Goal: Information Seeking & Learning: Learn about a topic

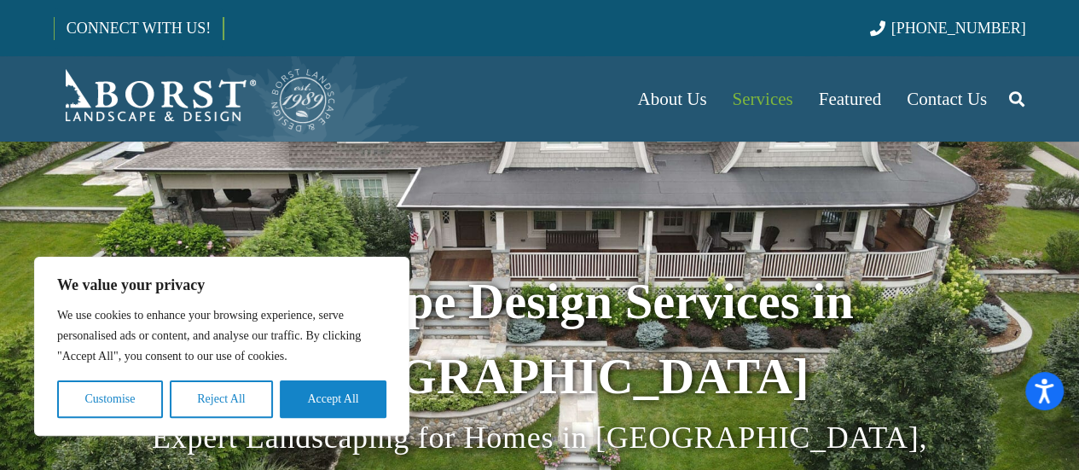
click at [626, 333] on h1 "Landscape Design Services in [GEOGRAPHIC_DATA]" at bounding box center [540, 339] width 972 height 150
click at [611, 299] on strong "Landscape Design Services in [GEOGRAPHIC_DATA]" at bounding box center [539, 339] width 628 height 130
click at [334, 397] on button "Accept All" at bounding box center [333, 399] width 107 height 38
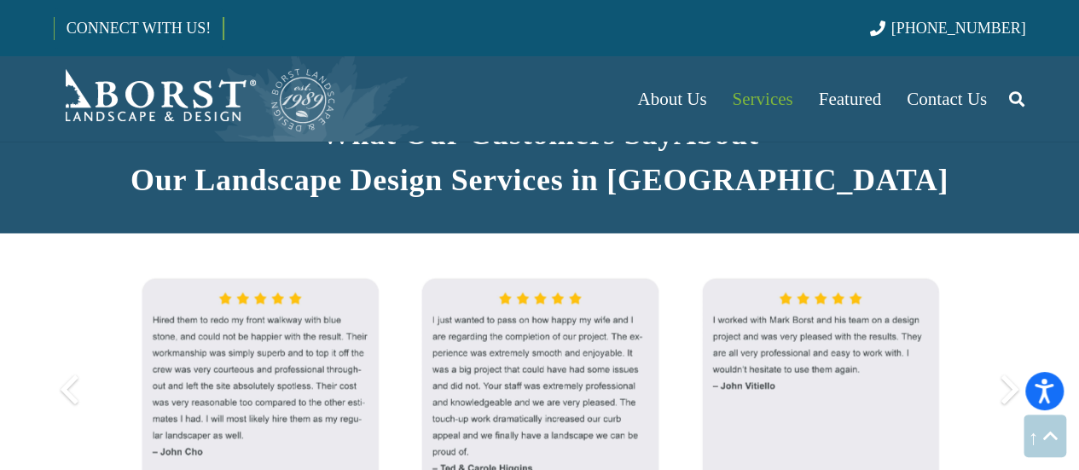
scroll to position [1450, 0]
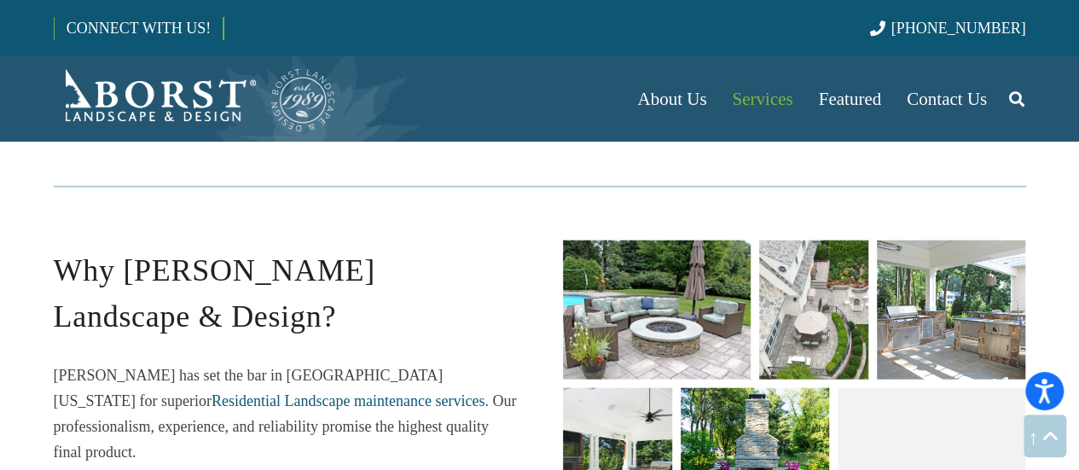
scroll to position [1876, 0]
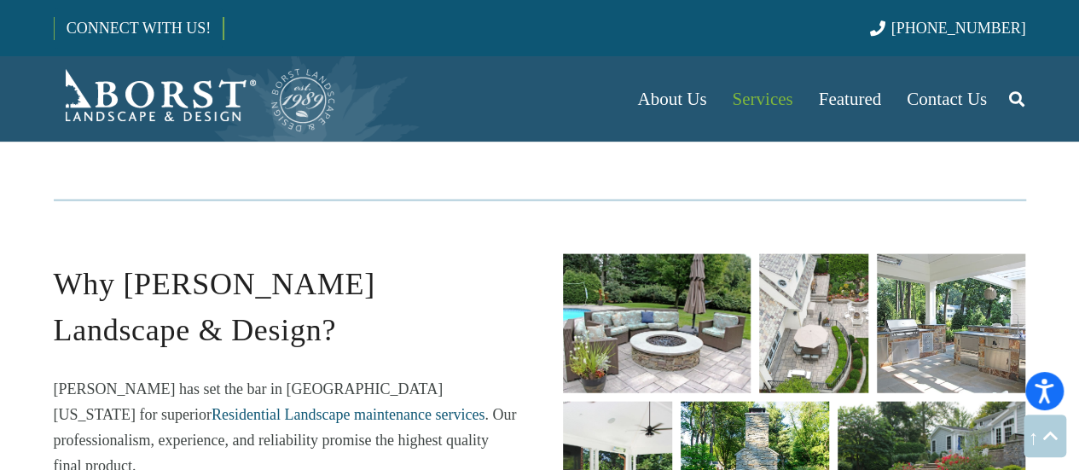
click at [660, 254] on link "unique fire pit designs" at bounding box center [657, 323] width 188 height 139
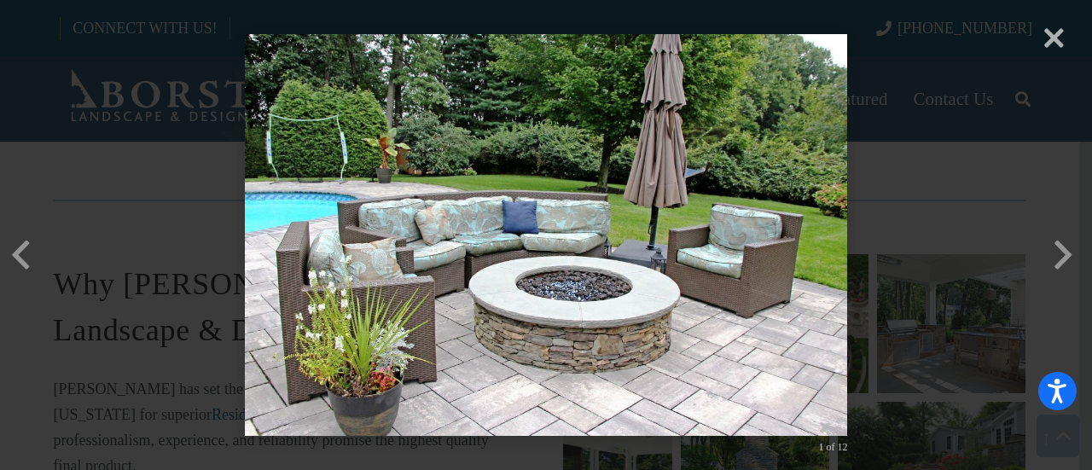
click at [1071, 253] on div "× 1 of 12 Loading..." at bounding box center [546, 235] width 1092 height 470
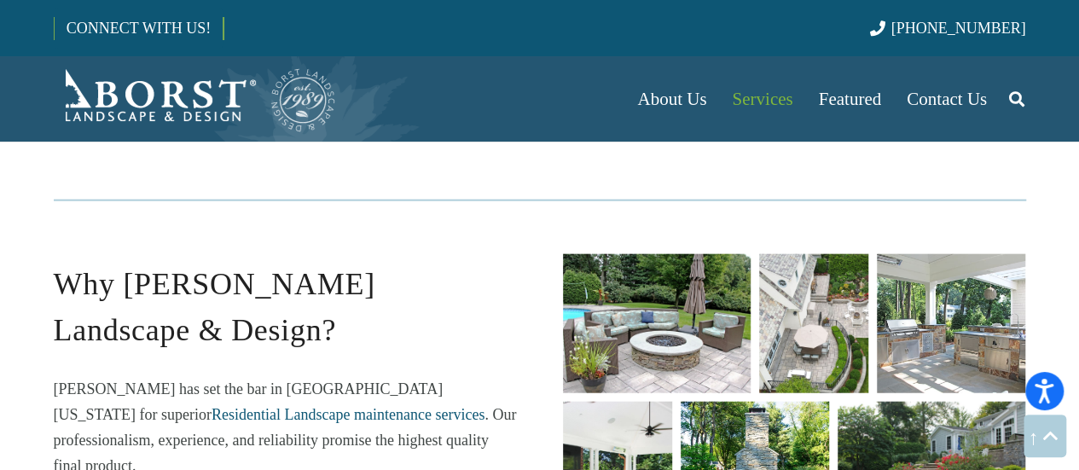
click at [845, 254] on link "landscape-design-build" at bounding box center [813, 323] width 109 height 139
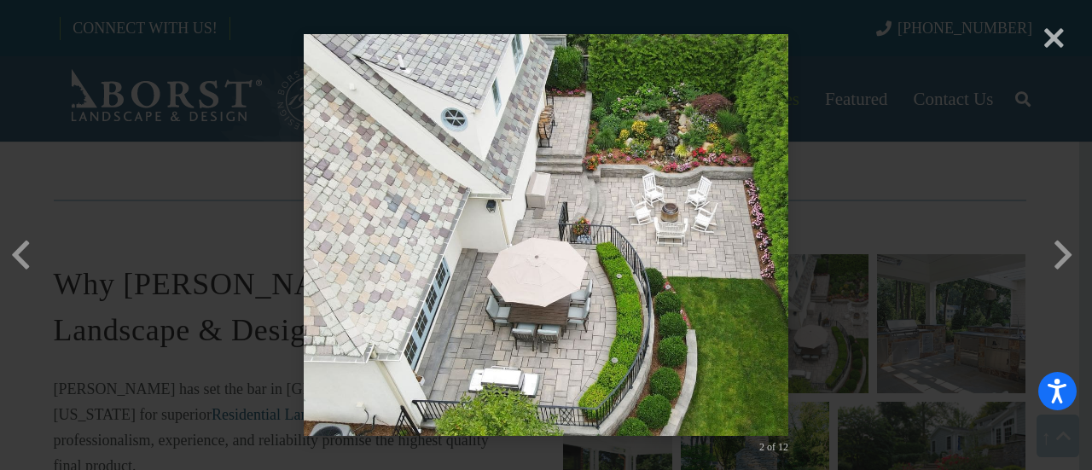
click at [1076, 258] on div "× 2 of 12 Loading..." at bounding box center [546, 235] width 1092 height 470
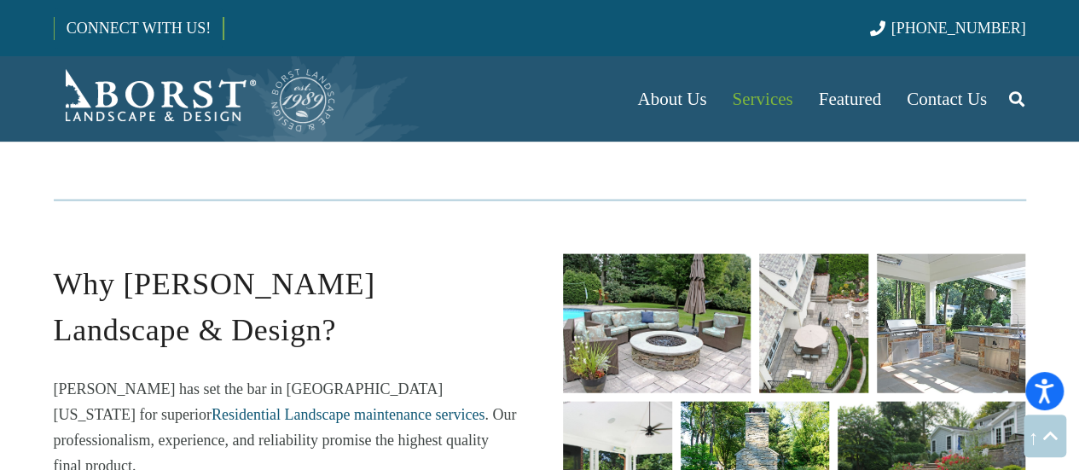
click at [970, 254] on link "barbecues-and-outdoor-kitchens" at bounding box center [951, 323] width 148 height 139
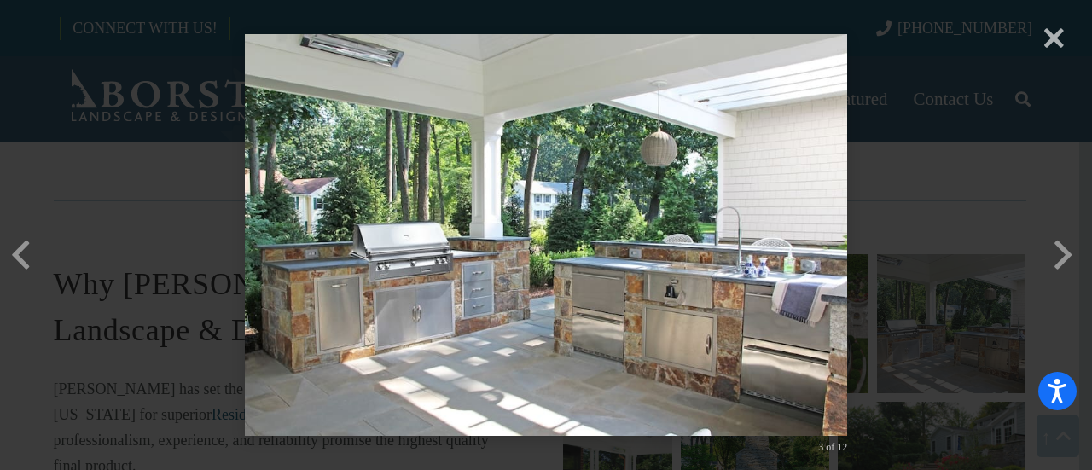
click at [1047, 275] on div "× 3 of 12 Loading..." at bounding box center [546, 235] width 1092 height 470
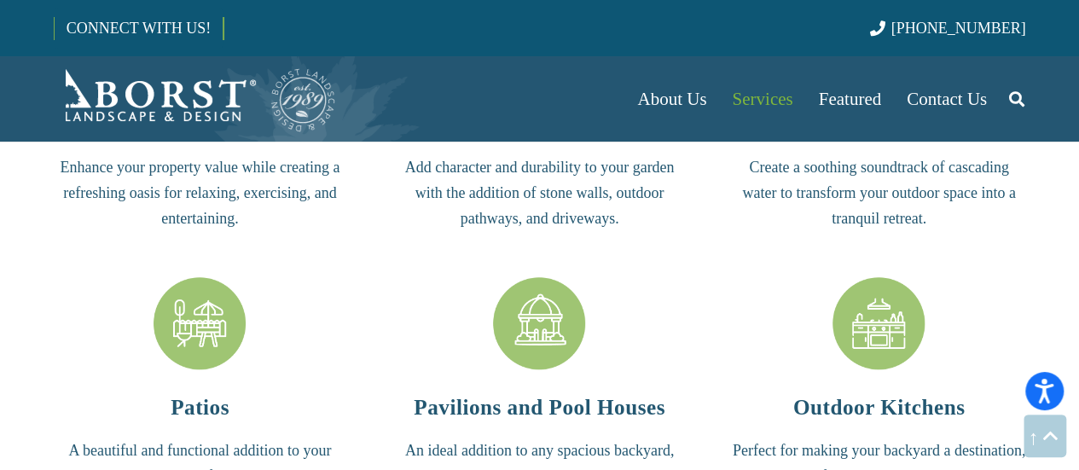
scroll to position [3838, 0]
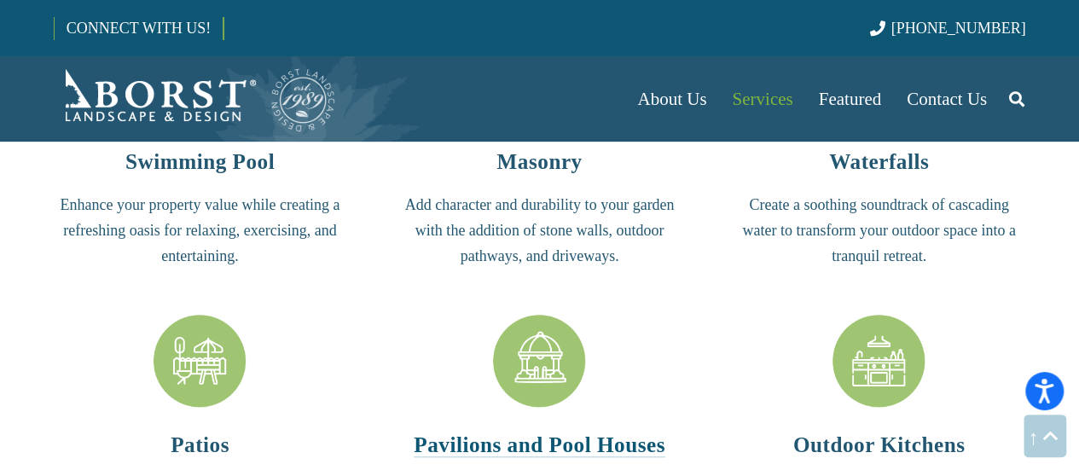
click at [542, 433] on strong "Pavilions and Pool Houses" at bounding box center [540, 444] width 252 height 23
